Goal: Information Seeking & Learning: Learn about a topic

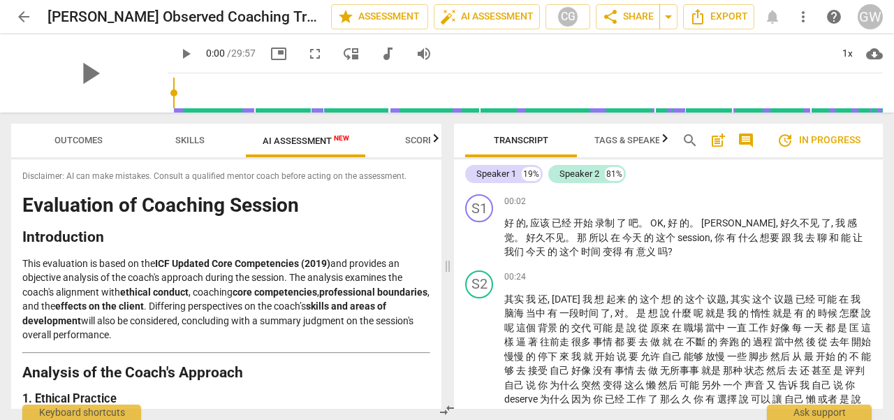
click at [395, 374] on h2 "Analysis of the Coach's Approach" at bounding box center [226, 372] width 408 height 15
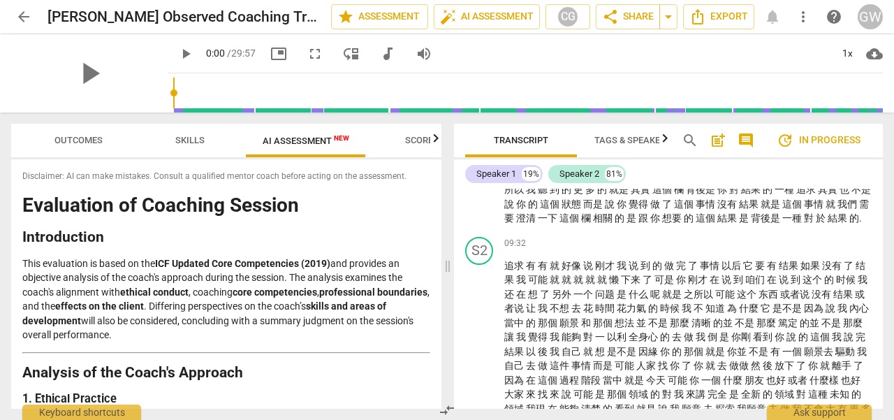
scroll to position [1397, 0]
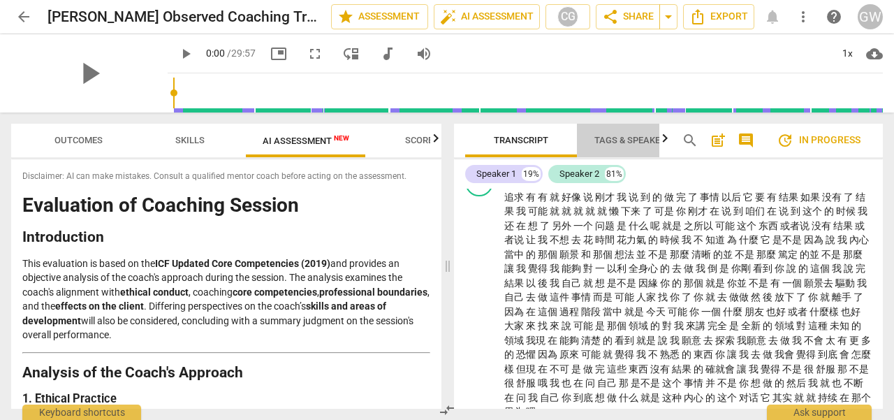
click at [597, 143] on span "Tags & Speakers" at bounding box center [632, 140] width 77 height 10
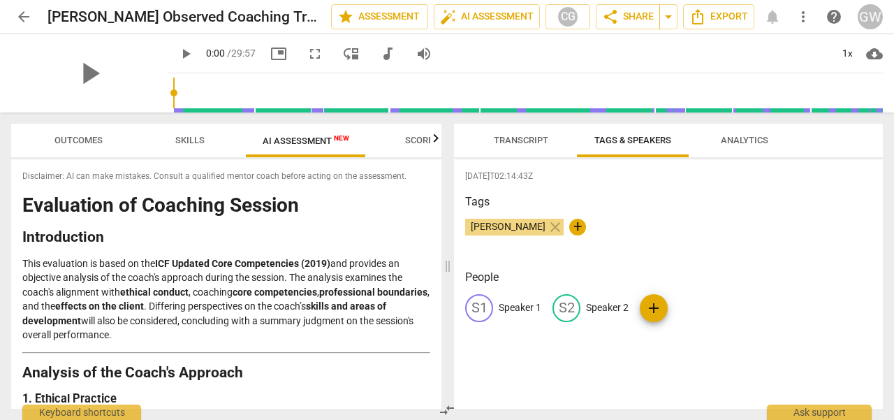
click at [527, 136] on span "Transcript" at bounding box center [521, 140] width 54 height 10
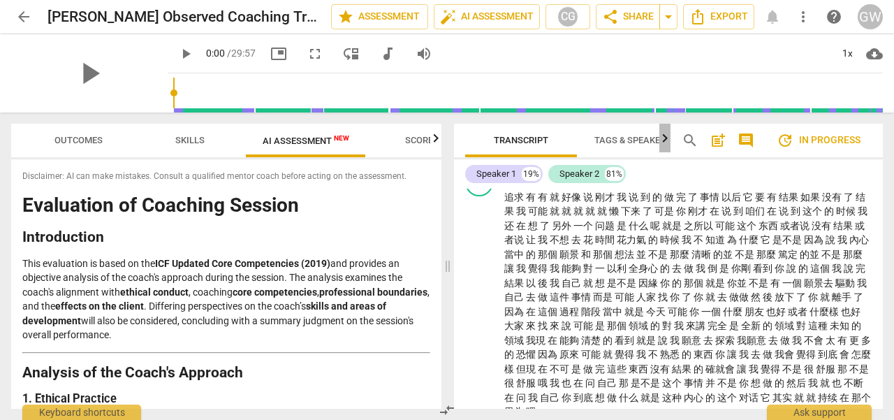
click at [665, 143] on icon "button" at bounding box center [664, 138] width 17 height 17
click at [611, 141] on span "Analytics" at bounding box center [603, 140] width 47 height 10
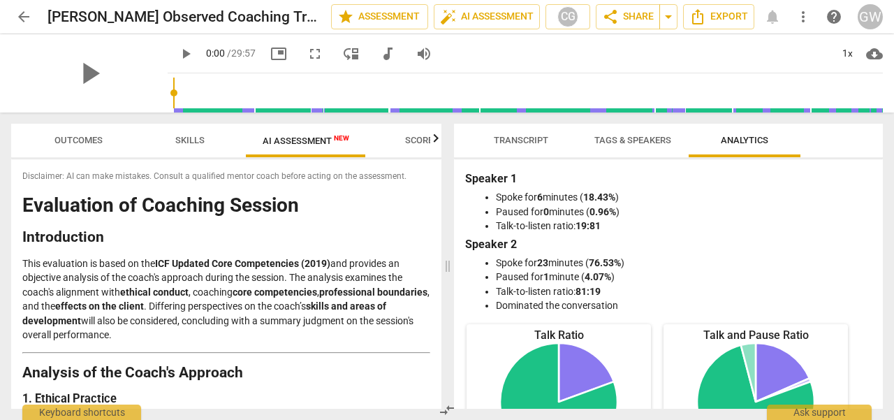
scroll to position [0, 0]
click at [520, 140] on span "Transcript" at bounding box center [521, 140] width 54 height 10
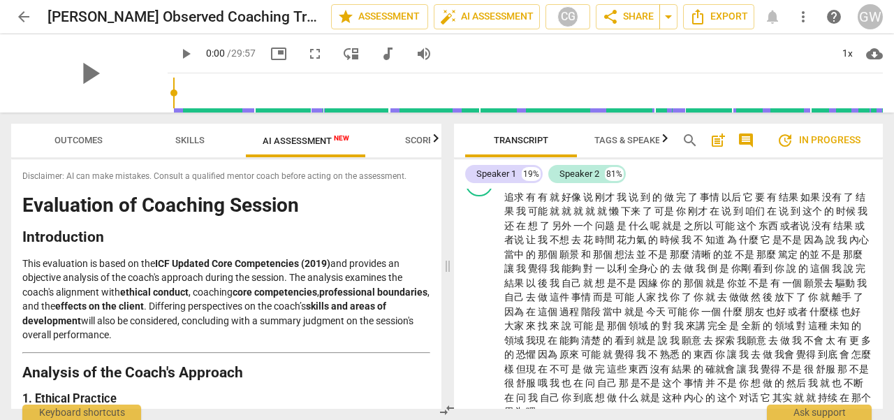
click at [91, 140] on span "Outcomes" at bounding box center [78, 140] width 48 height 10
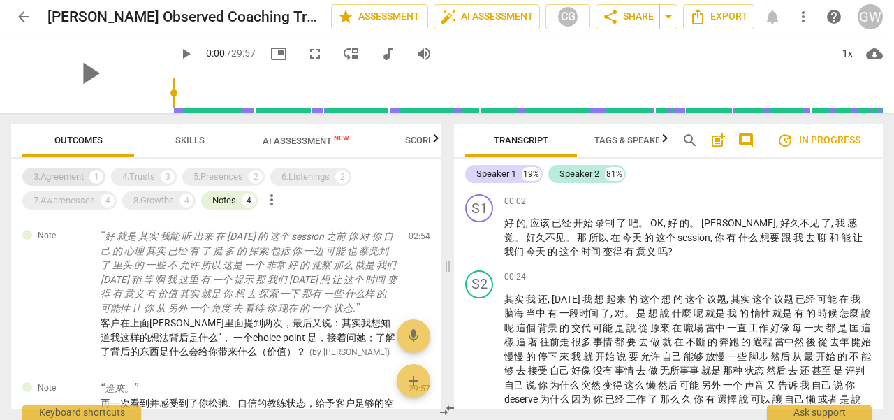
click at [87, 175] on div "3.Agreement 1" at bounding box center [63, 177] width 83 height 18
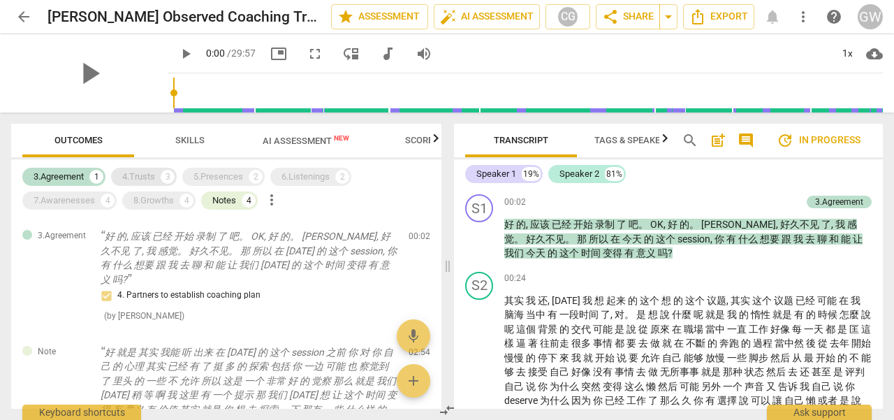
click at [141, 174] on div "4.Trusts" at bounding box center [138, 177] width 33 height 14
click at [207, 180] on div "5.Presences" at bounding box center [218, 177] width 50 height 14
click at [278, 180] on div "6.Listenings 2" at bounding box center [310, 177] width 81 height 18
click at [78, 199] on div "7.Awarenesses" at bounding box center [64, 200] width 61 height 14
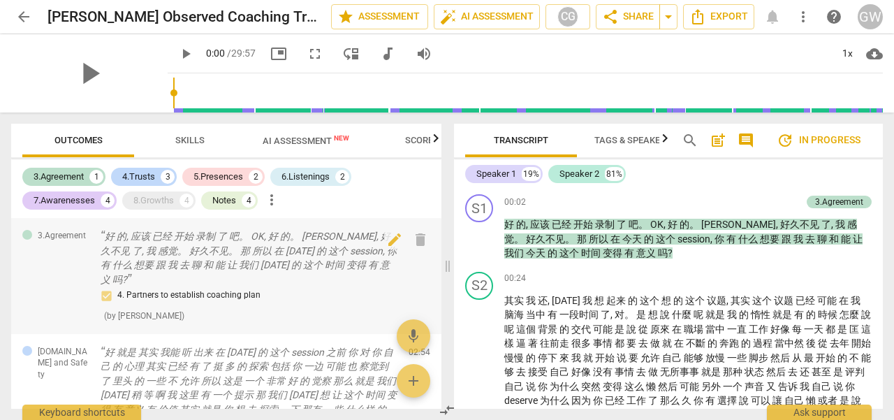
drag, startPoint x: 144, startPoint y: 200, endPoint x: 179, endPoint y: 226, distance: 43.6
click at [144, 200] on div "8.Growths" at bounding box center [153, 200] width 41 height 14
click at [221, 205] on div "Notes" at bounding box center [224, 200] width 24 height 14
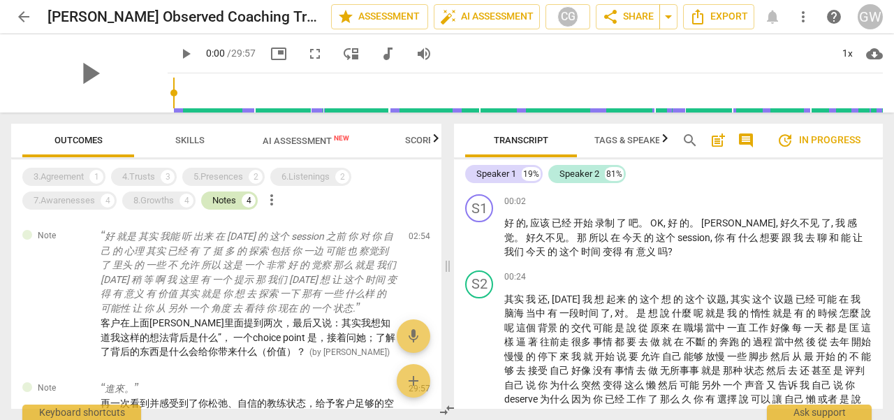
click at [228, 203] on div "Notes" at bounding box center [224, 200] width 24 height 14
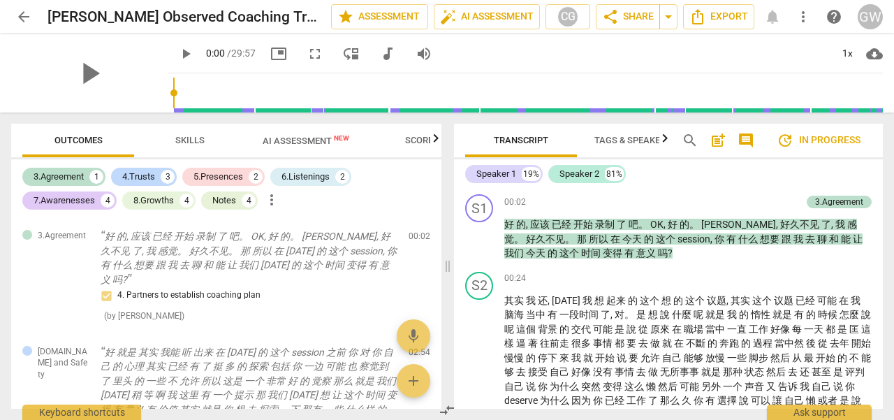
click at [170, 198] on div "8.Growths" at bounding box center [153, 200] width 41 height 14
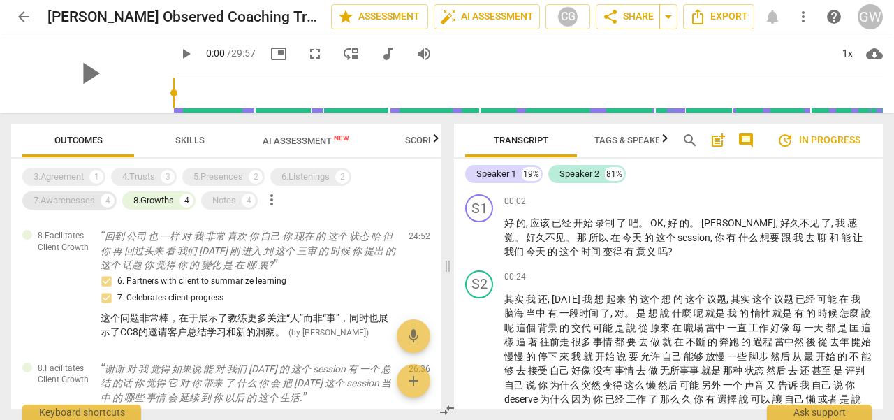
click at [64, 201] on div "7.Awarenesses" at bounding box center [64, 200] width 61 height 14
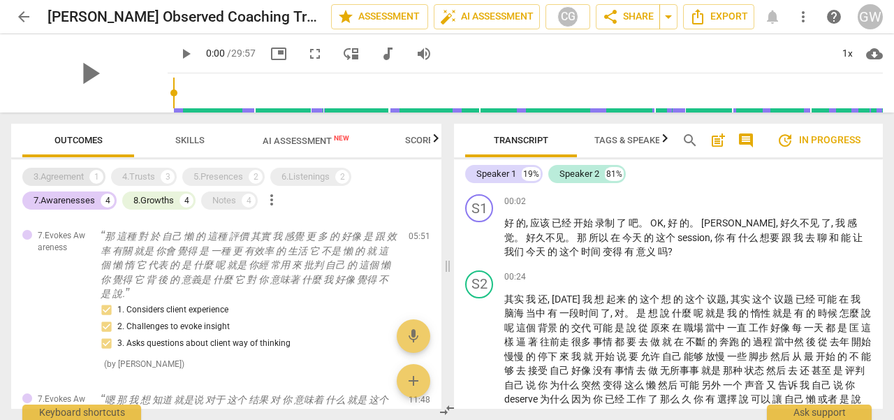
click at [65, 174] on div "3.Agreement" at bounding box center [59, 177] width 50 height 14
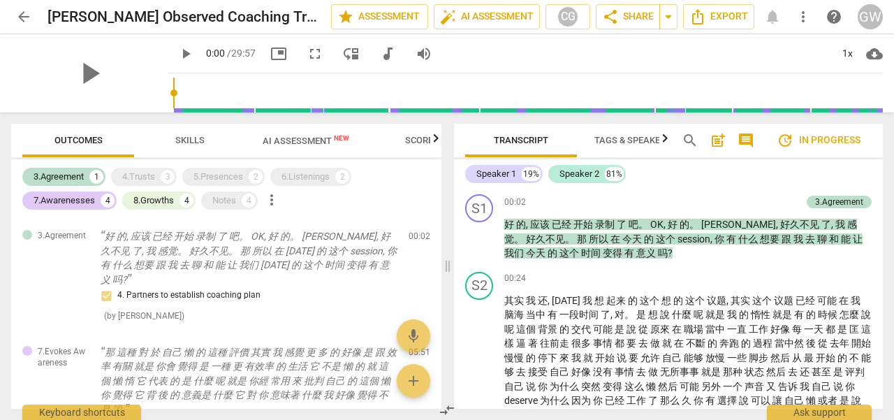
click at [145, 178] on div "4.Trusts" at bounding box center [138, 177] width 33 height 14
click at [210, 178] on div "5.Presences" at bounding box center [218, 177] width 50 height 14
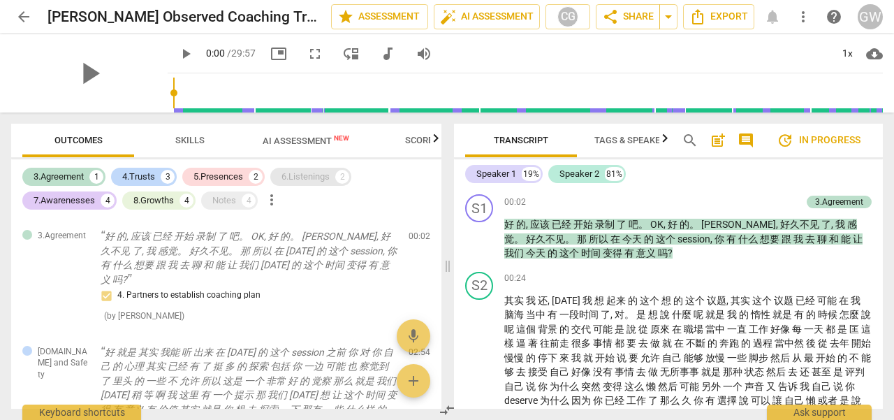
click at [278, 181] on div "6.Listenings 2" at bounding box center [310, 177] width 81 height 18
click at [228, 205] on div "Notes" at bounding box center [224, 200] width 24 height 14
